Goal: Complete application form: Complete application form

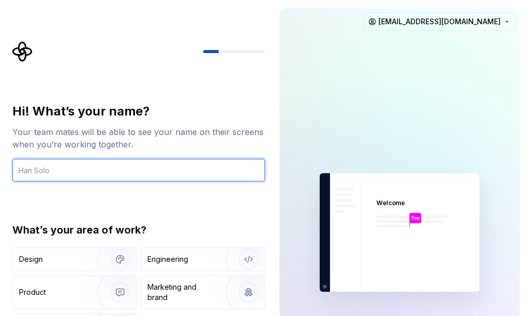
click at [107, 172] on input "text" at bounding box center [138, 170] width 253 height 23
type input "vijay"
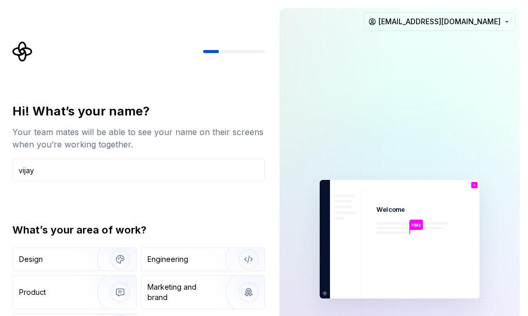
click at [127, 195] on div "Hi! What’s your name? Your team mates will be able to see your name on their sc…" at bounding box center [138, 226] width 253 height 247
click at [179, 261] on div "Engineering" at bounding box center [167, 259] width 41 height 10
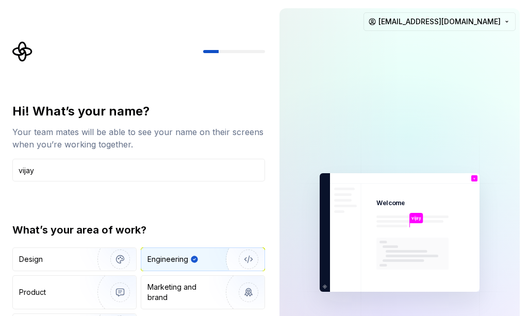
click at [420, 218] on p "vijay" at bounding box center [416, 218] width 10 height 6
click at [59, 168] on input "vijay" at bounding box center [138, 170] width 253 height 23
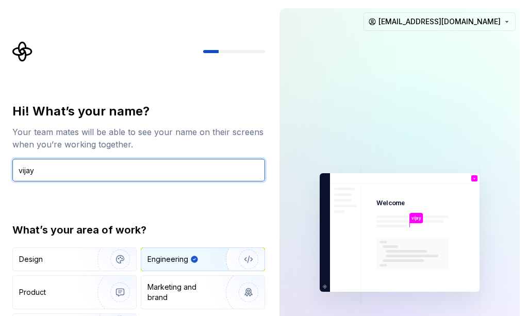
click at [104, 168] on input "vijay" at bounding box center [138, 170] width 253 height 23
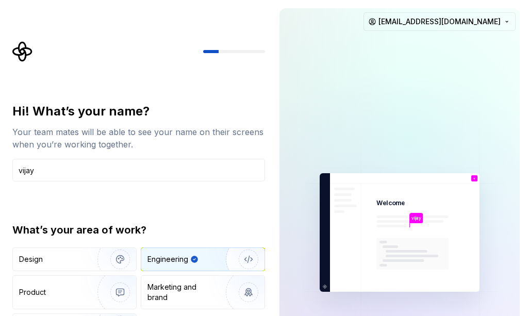
click at [398, 190] on img at bounding box center [400, 232] width 232 height 271
click at [473, 183] on p "You" at bounding box center [475, 182] width 6 height 3
click at [477, 179] on div "You" at bounding box center [475, 182] width 10 height 7
click at [424, 87] on div at bounding box center [409, 137] width 516 height 516
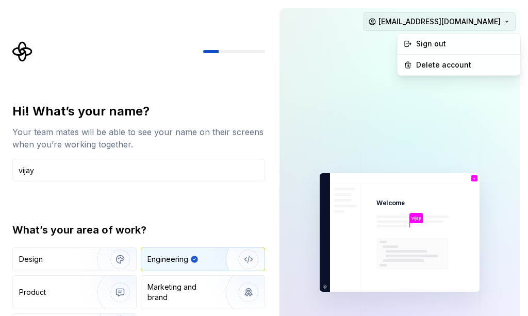
click at [424, 19] on html "Hi! What’s your name? Your team mates will be able to see your name on their sc…" at bounding box center [264, 158] width 528 height 316
click at [402, 78] on html "Hi! What’s your name? Your team mates will be able to see your name on their sc…" at bounding box center [264, 158] width 528 height 316
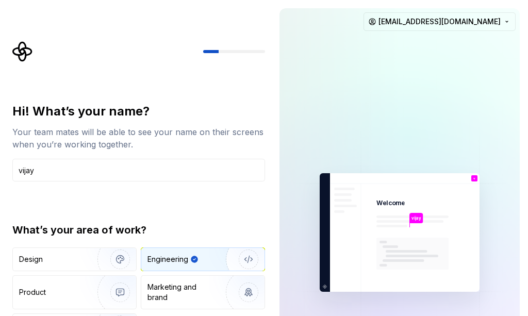
click at [360, 240] on img at bounding box center [400, 232] width 232 height 271
click at [216, 258] on img "button" at bounding box center [242, 259] width 66 height 69
click at [24, 167] on input "text" at bounding box center [138, 170] width 253 height 23
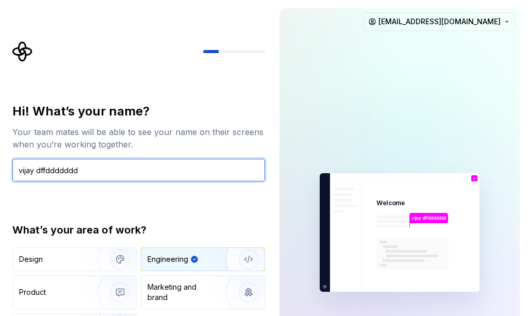
click at [108, 173] on input "vijay dffddddddd" at bounding box center [138, 170] width 253 height 23
type input "[PERSON_NAME]"
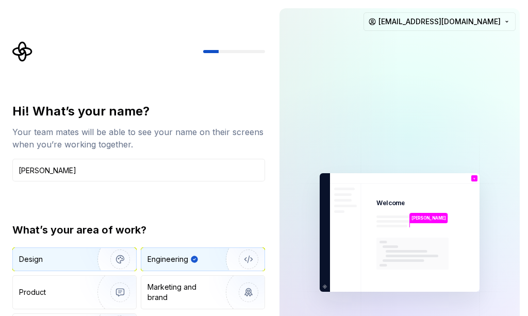
click at [96, 254] on img "button" at bounding box center [113, 259] width 66 height 69
click at [178, 261] on div "Engineering" at bounding box center [167, 259] width 41 height 10
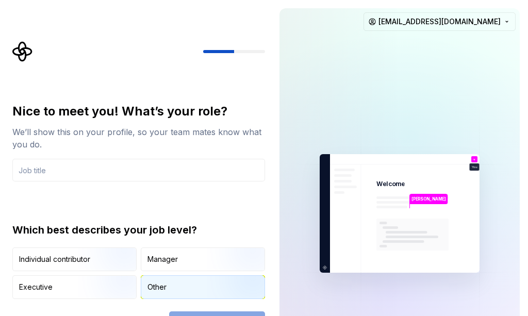
click at [172, 289] on div "Other" at bounding box center [202, 287] width 123 height 23
click at [90, 173] on input "text" at bounding box center [138, 170] width 253 height 23
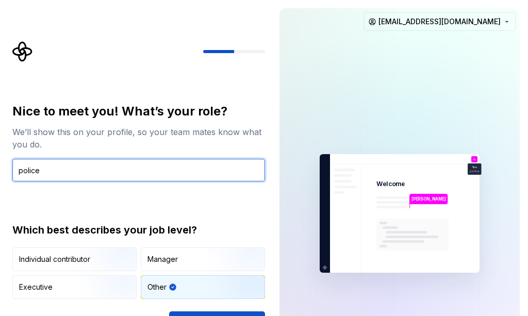
type input "police"
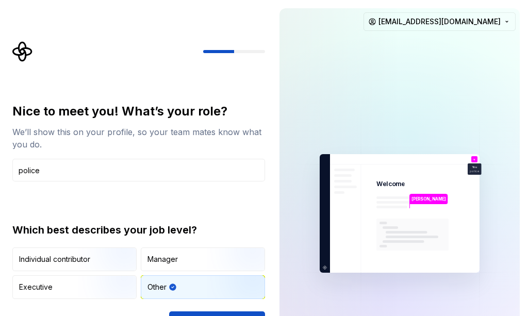
click at [104, 200] on div "Nice to meet you! What’s your role? We’ll show this on your profile, so your te…" at bounding box center [138, 201] width 253 height 196
click at [209, 311] on div "Nice to meet you! What’s your role? We’ll show this on your profile, so your te…" at bounding box center [138, 218] width 253 height 231
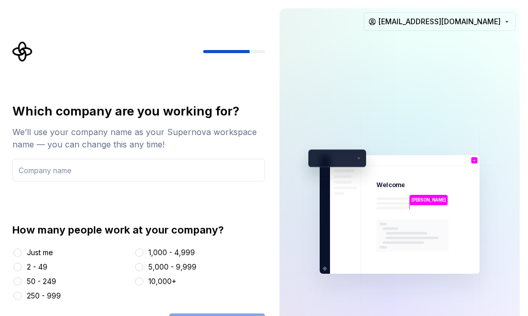
click at [155, 286] on div "10,000+" at bounding box center [162, 281] width 28 height 10
click at [143, 286] on button "10,000+" at bounding box center [139, 281] width 8 height 8
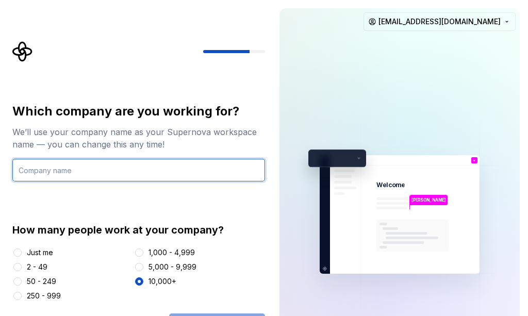
click at [72, 175] on input "text" at bounding box center [138, 170] width 253 height 23
